Goal: Information Seeking & Learning: Find specific fact

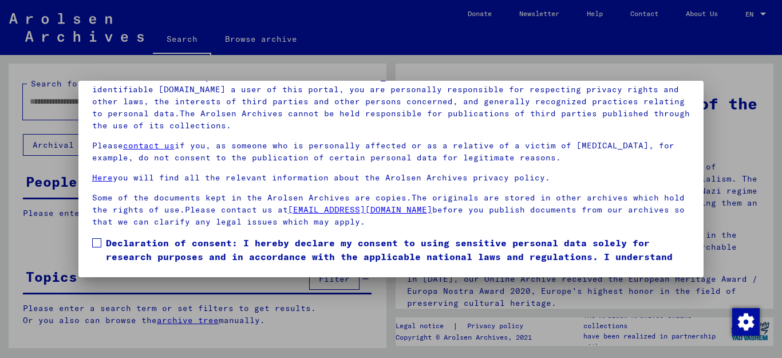
scroll to position [41, 0]
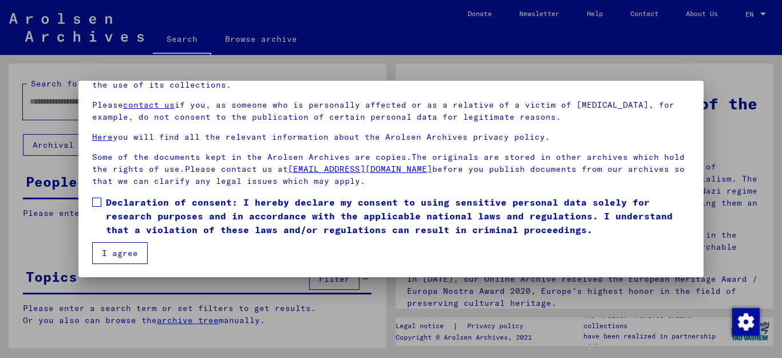
click at [97, 203] on span at bounding box center [96, 202] width 9 height 9
click at [138, 258] on button "I agree" at bounding box center [120, 253] width 56 height 22
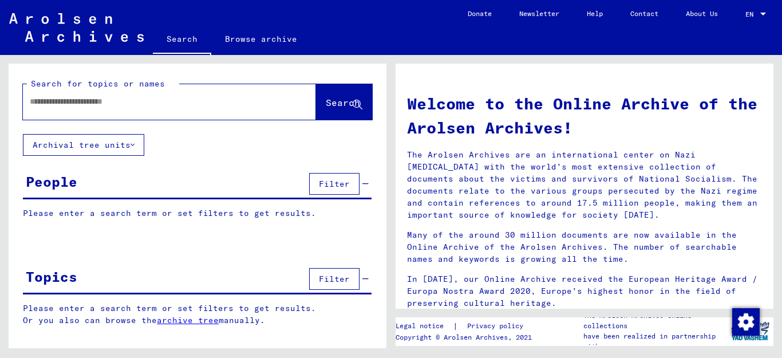
click at [124, 105] on input "text" at bounding box center [156, 102] width 252 height 12
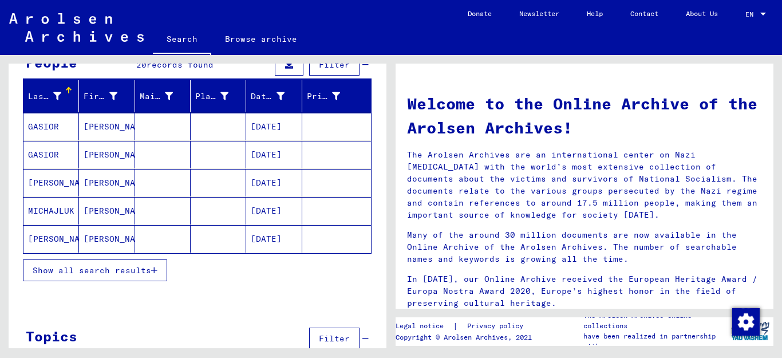
scroll to position [125, 0]
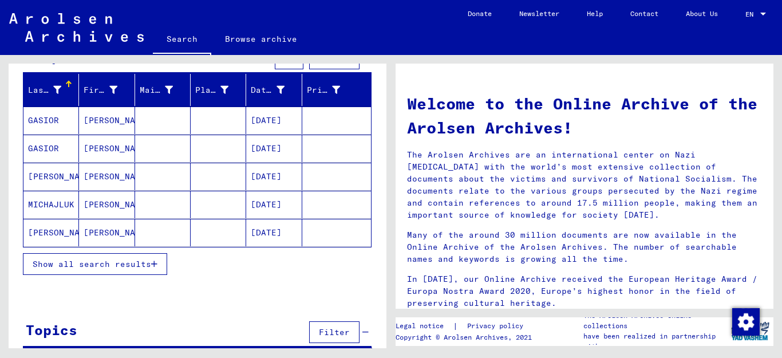
click at [155, 262] on icon "button" at bounding box center [154, 264] width 6 height 8
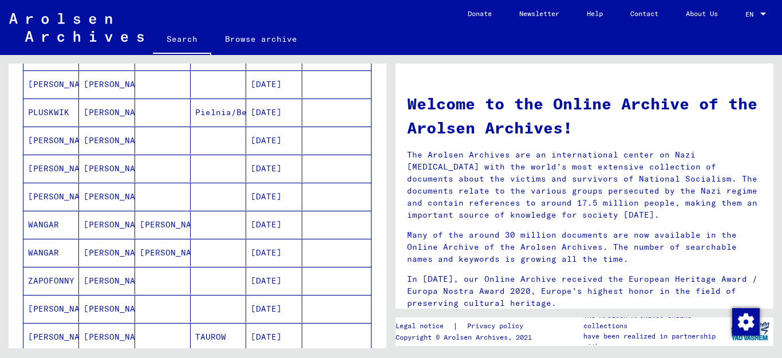
scroll to position [420, 0]
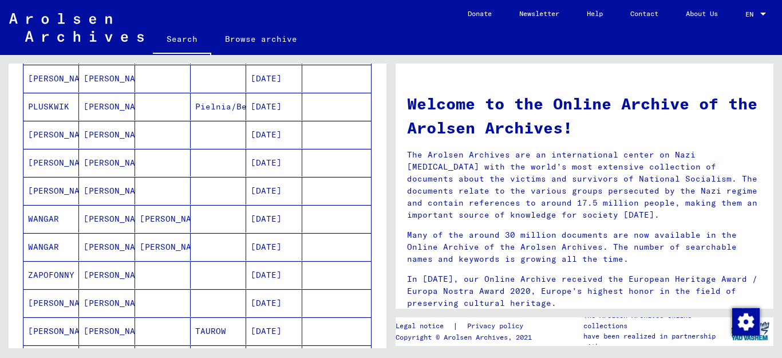
click at [101, 77] on mat-cell "[PERSON_NAME]" at bounding box center [107, 78] width 56 height 27
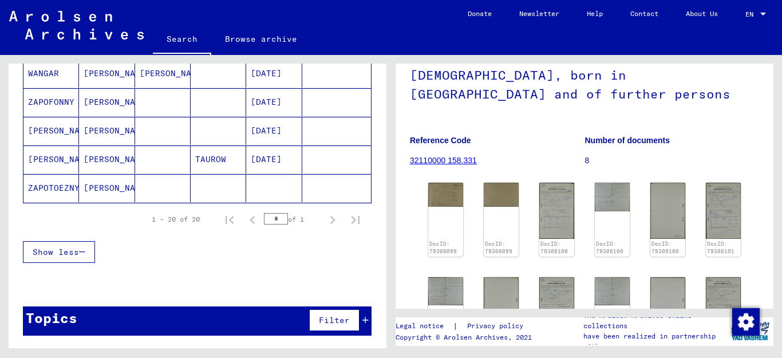
scroll to position [157, 0]
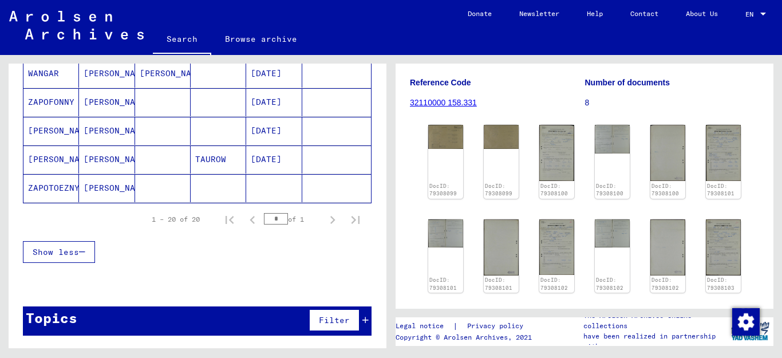
click at [160, 314] on div "Topics Filter" at bounding box center [197, 320] width 349 height 29
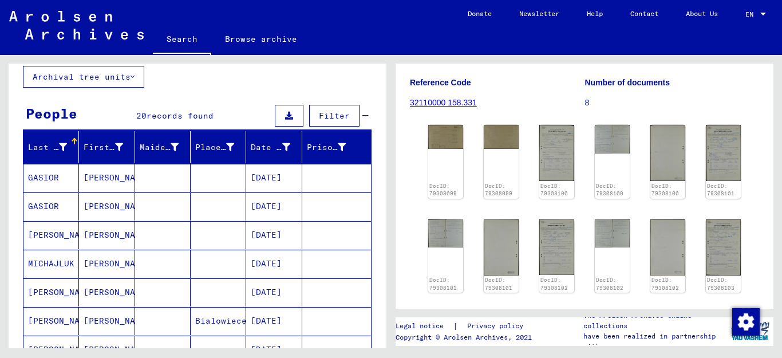
scroll to position [0, 0]
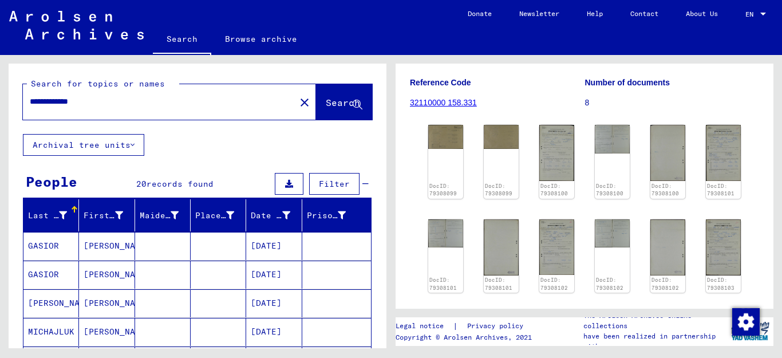
click at [417, 45] on div "Search Browse archive" at bounding box center [303, 40] width 301 height 30
drag, startPoint x: 104, startPoint y: 102, endPoint x: 69, endPoint y: 105, distance: 35.1
click at [69, 105] on input "**********" at bounding box center [159, 102] width 259 height 12
type input "**********"
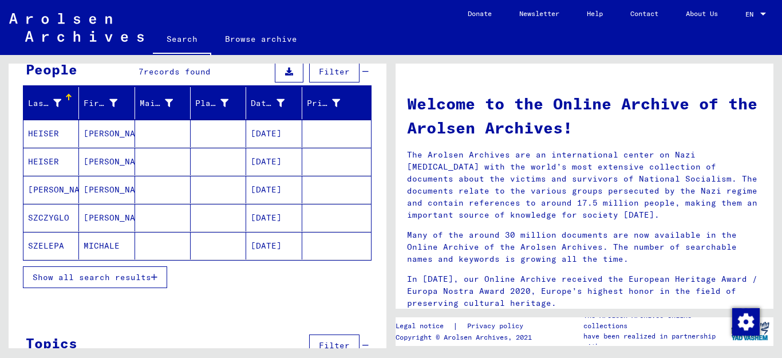
scroll to position [116, 0]
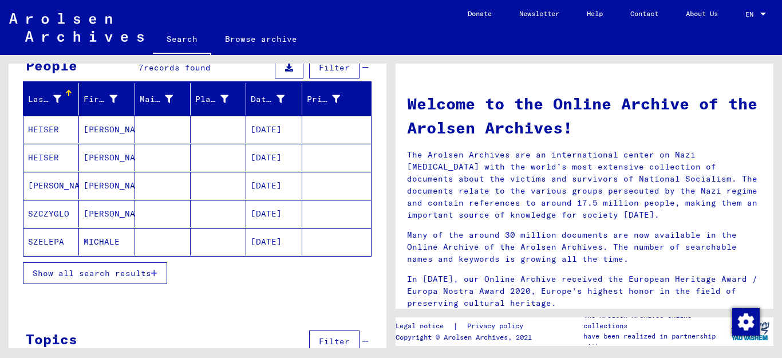
click at [152, 273] on icon "button" at bounding box center [154, 273] width 6 height 8
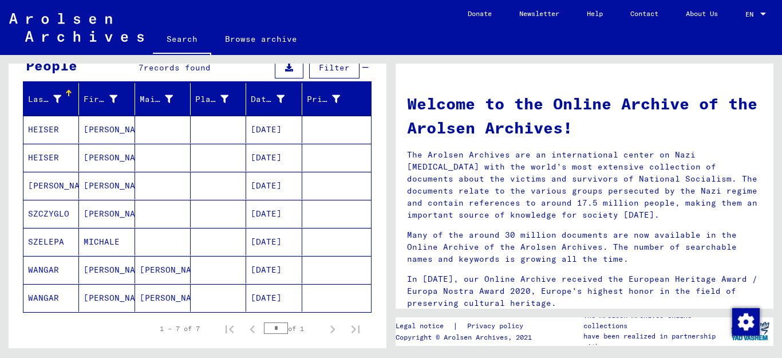
click at [56, 180] on mat-cell "[PERSON_NAME]" at bounding box center [51, 185] width 56 height 27
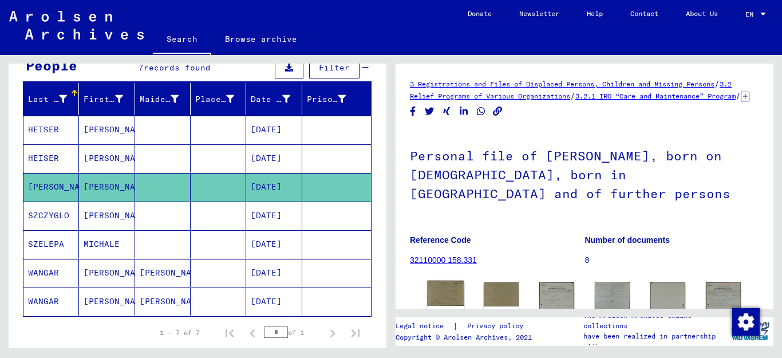
click at [441, 303] on img at bounding box center [445, 293] width 37 height 25
